Goal: Navigation & Orientation: Find specific page/section

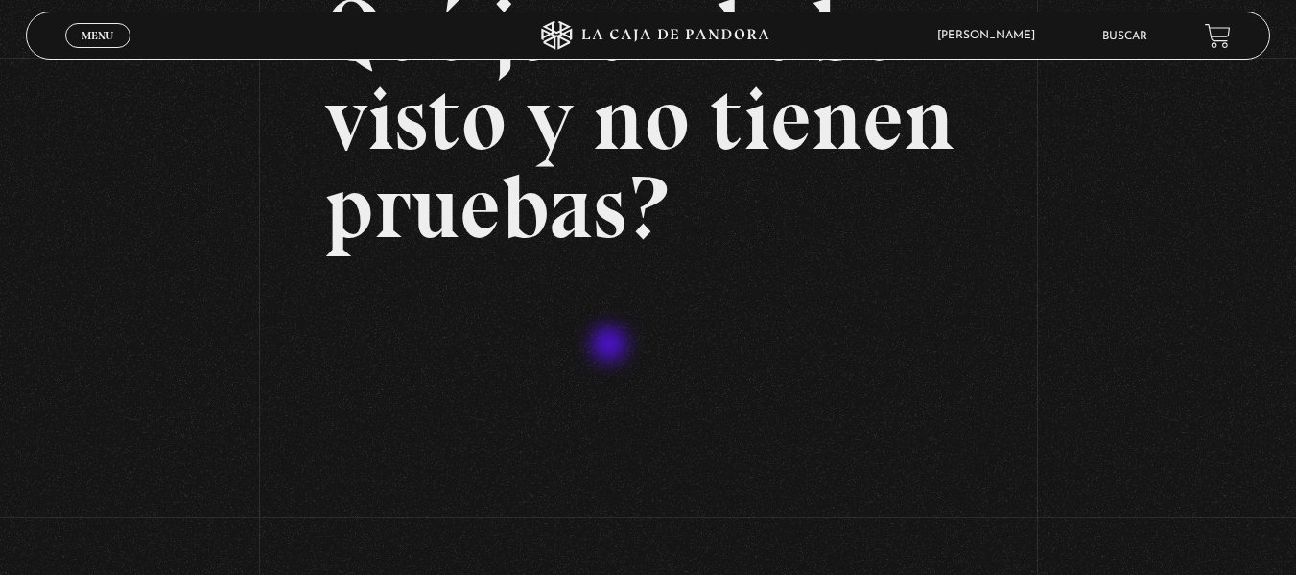
scroll to position [384, 0]
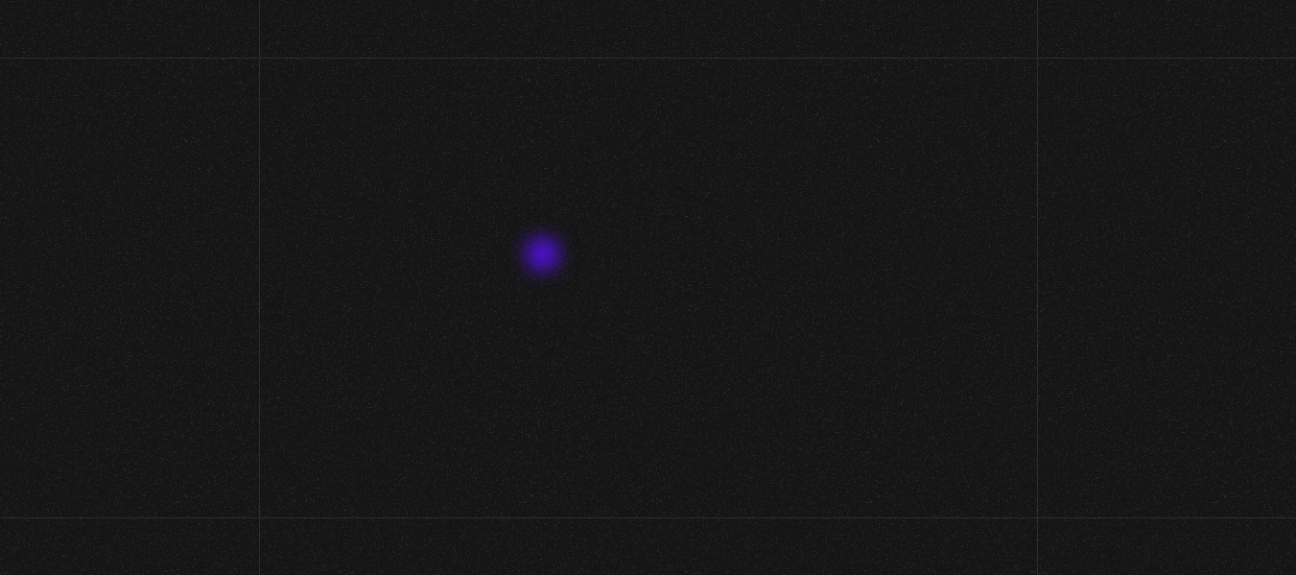
scroll to position [288, 0]
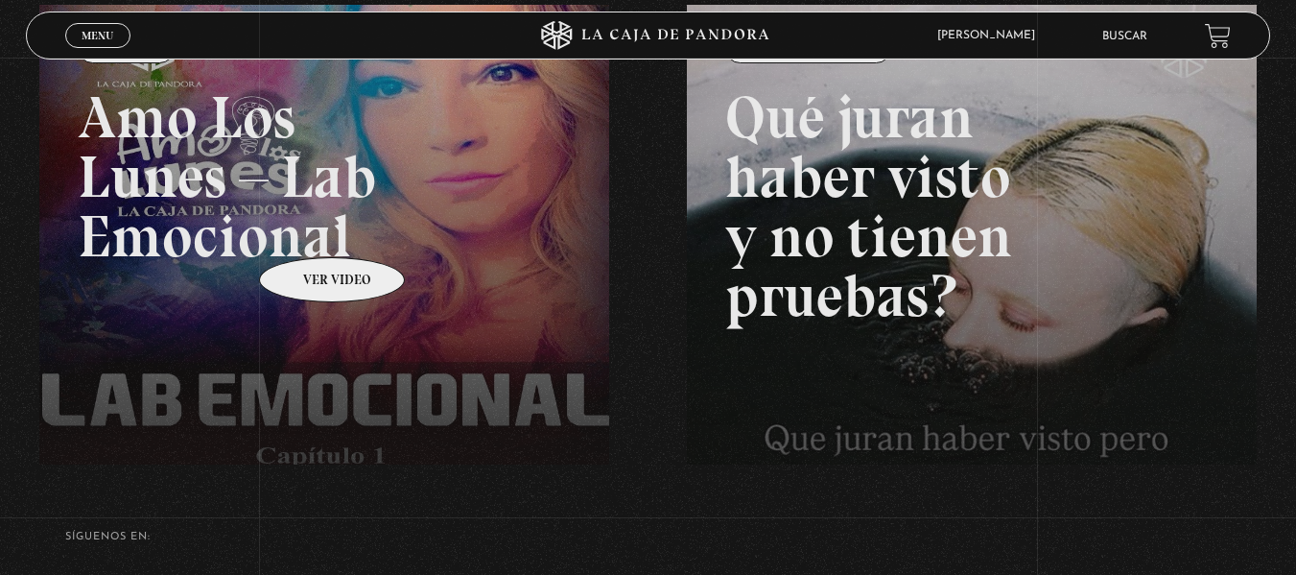
click at [307, 228] on link at bounding box center [687, 292] width 1296 height 575
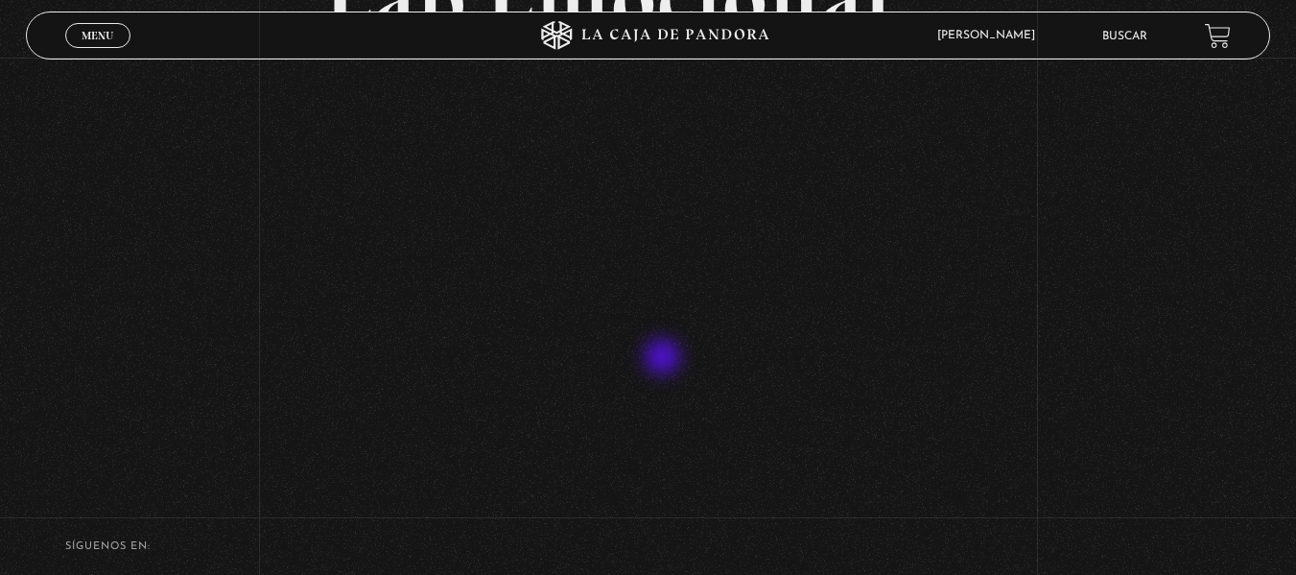
scroll to position [288, 0]
